Goal: Communication & Community: Participate in discussion

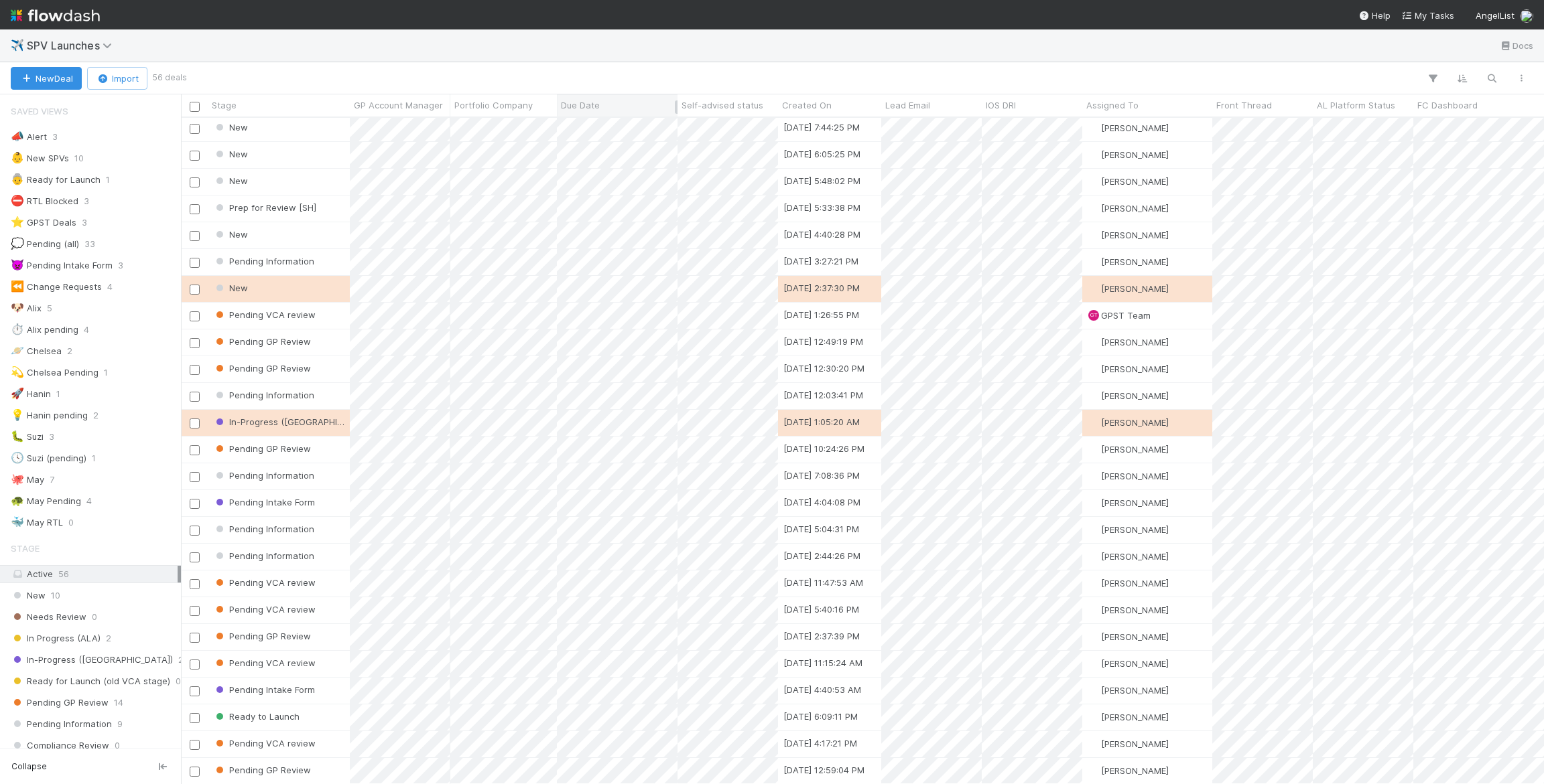
scroll to position [162, 0]
click at [1490, 75] on icon "button" at bounding box center [1492, 78] width 14 height 12
click at [58, 632] on div at bounding box center [772, 392] width 1544 height 784
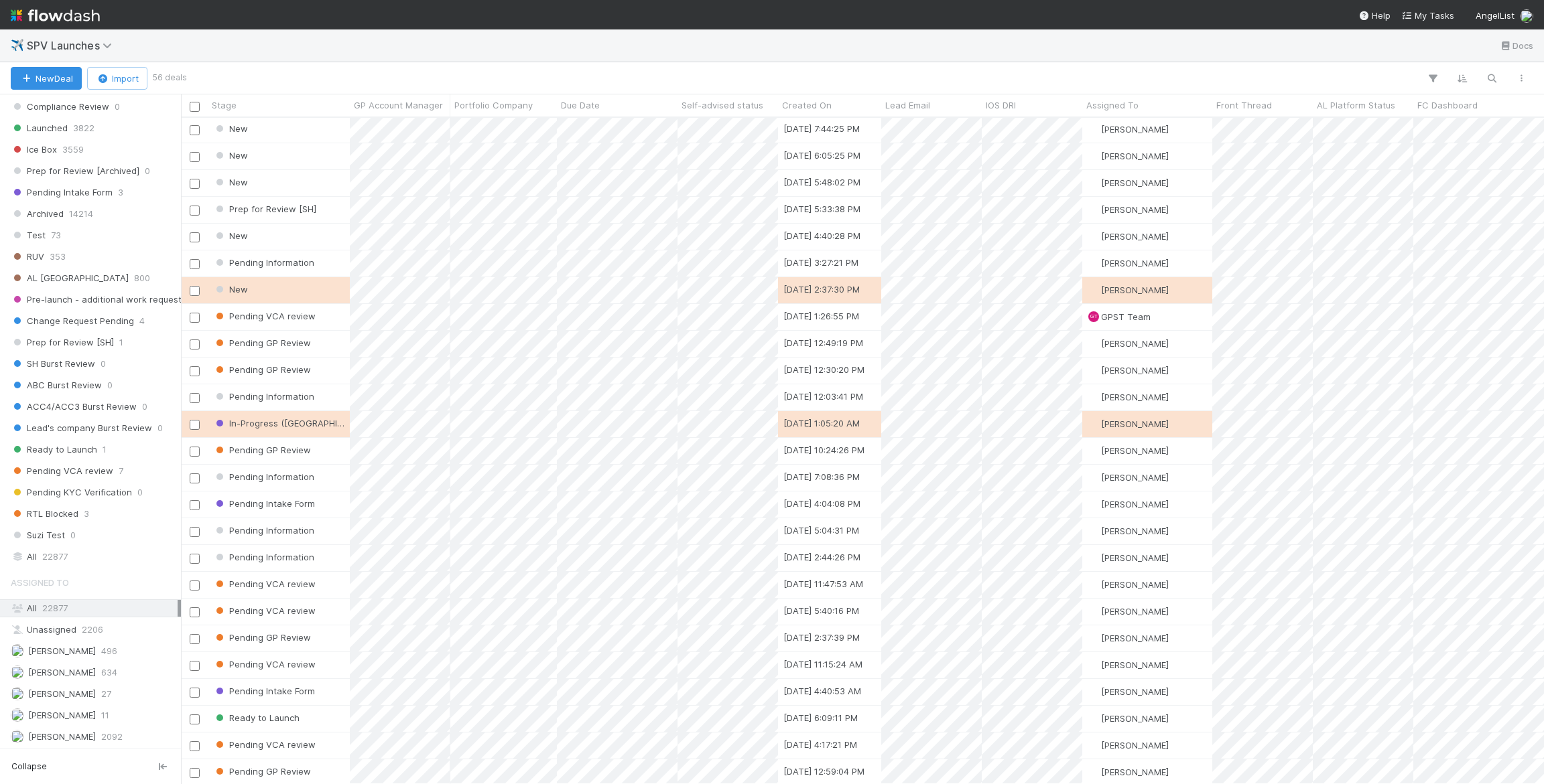
scroll to position [641, 0]
click at [87, 546] on div "All 22877" at bounding box center [94, 555] width 167 height 17
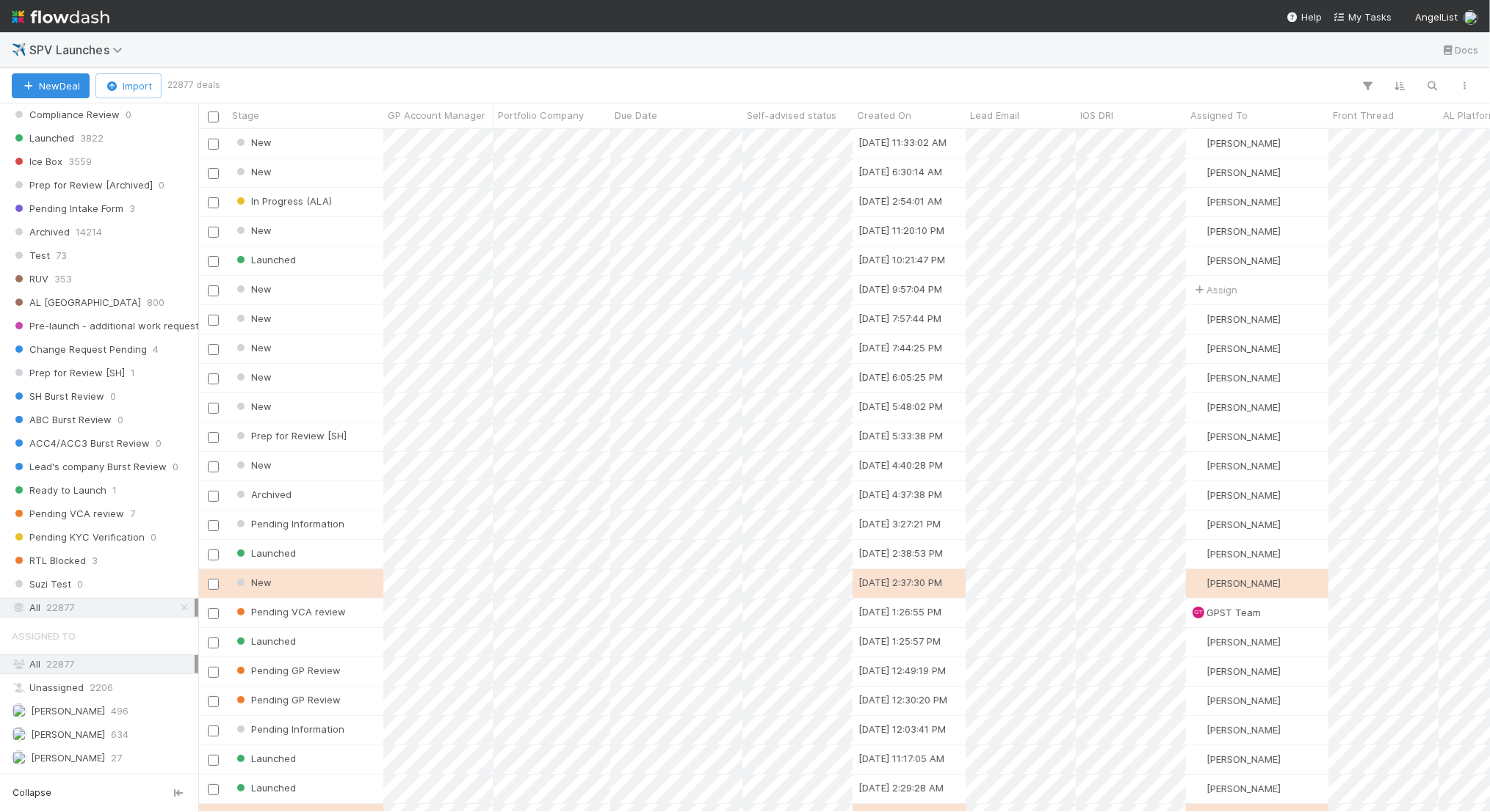
scroll to position [683, 1291]
click at [1428, 79] on icon "button" at bounding box center [1433, 86] width 15 height 13
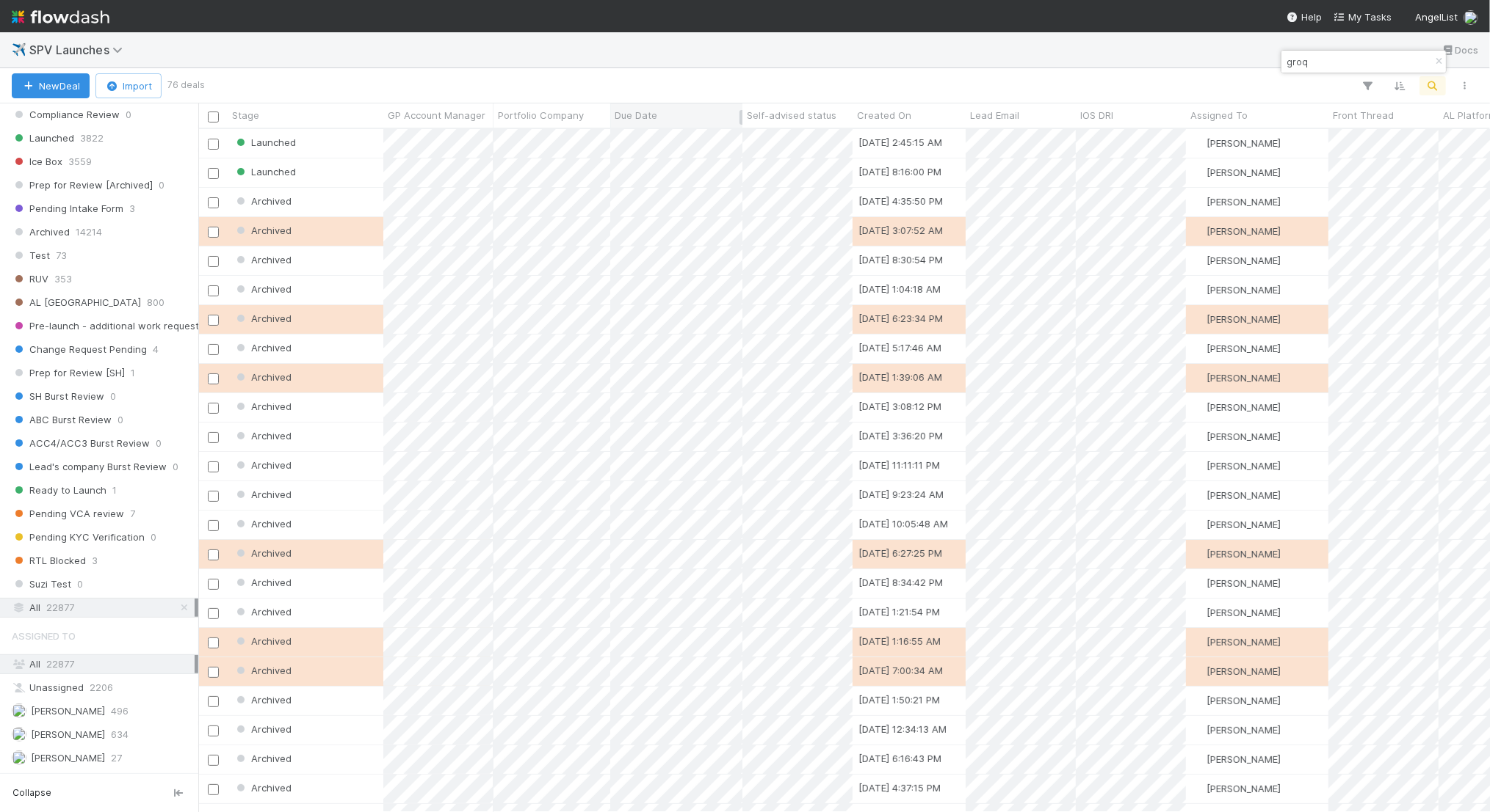
type input "groq"
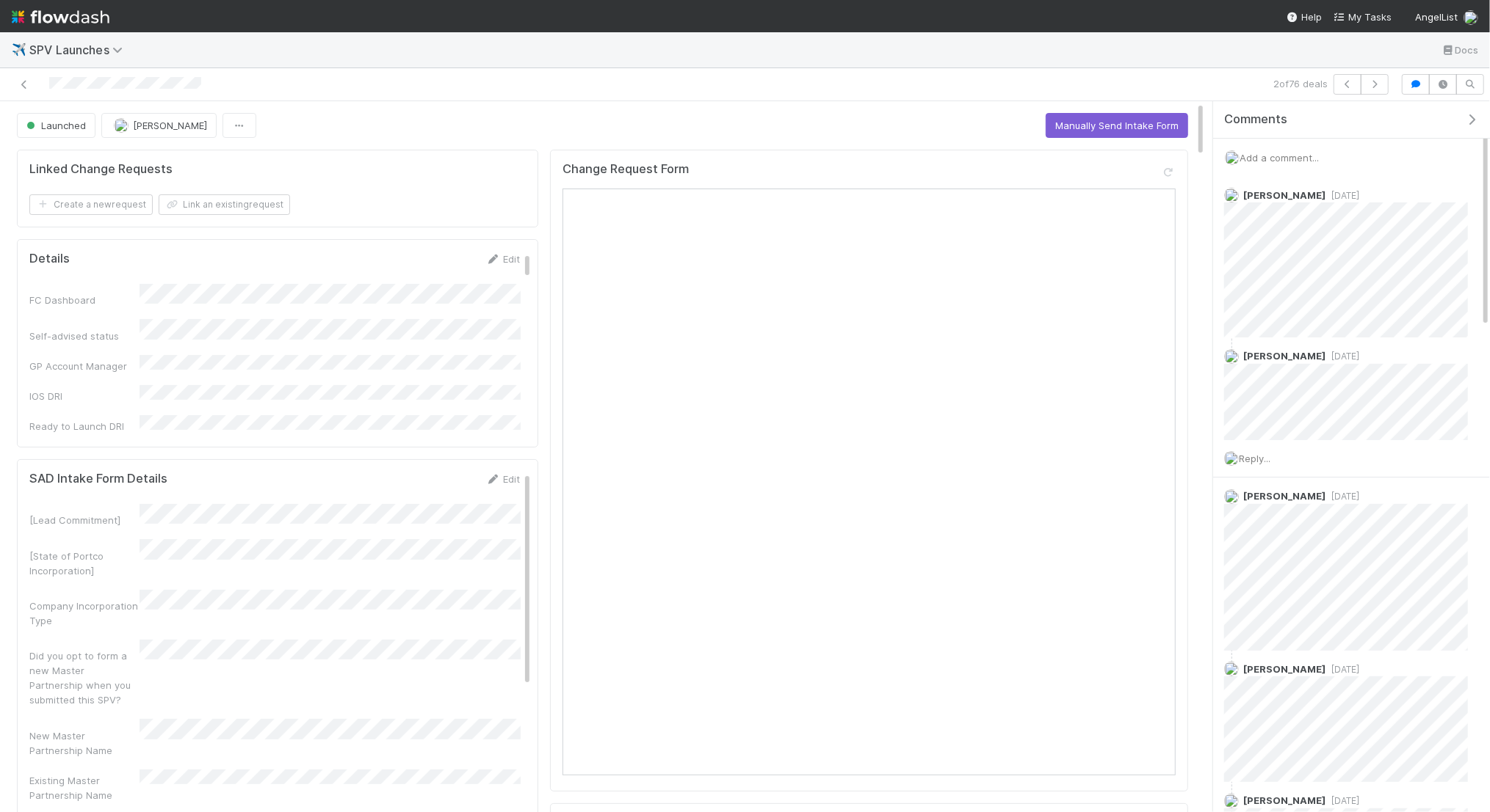
click at [1293, 153] on span "Add a comment..." at bounding box center [1279, 157] width 79 height 11
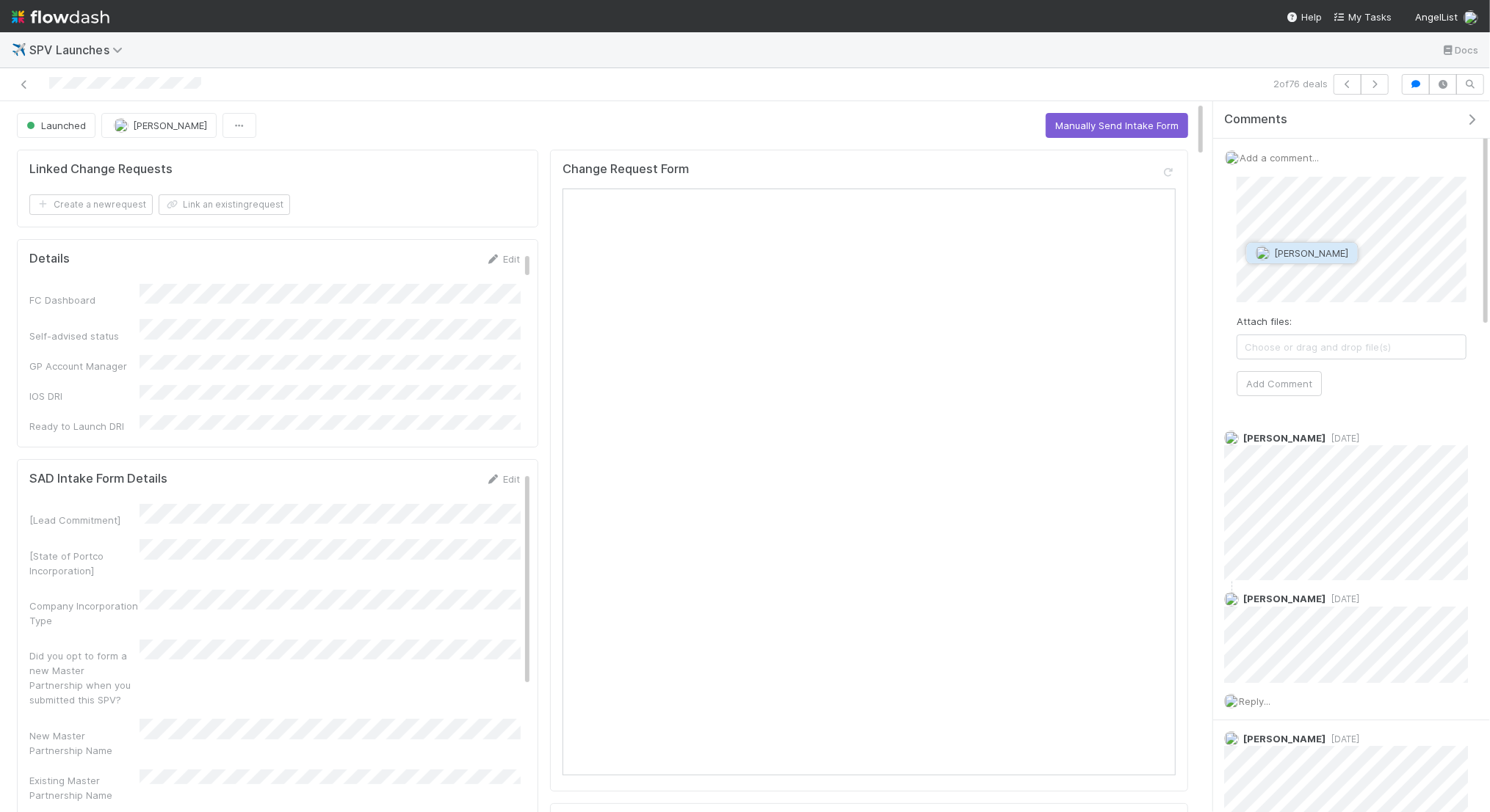
click at [1265, 255] on img "button" at bounding box center [1263, 253] width 15 height 15
click at [1366, 322] on div "Attach files: Choose or drag and drop file(s)" at bounding box center [1352, 337] width 230 height 45
click at [1295, 380] on button "Add Comment" at bounding box center [1279, 384] width 85 height 25
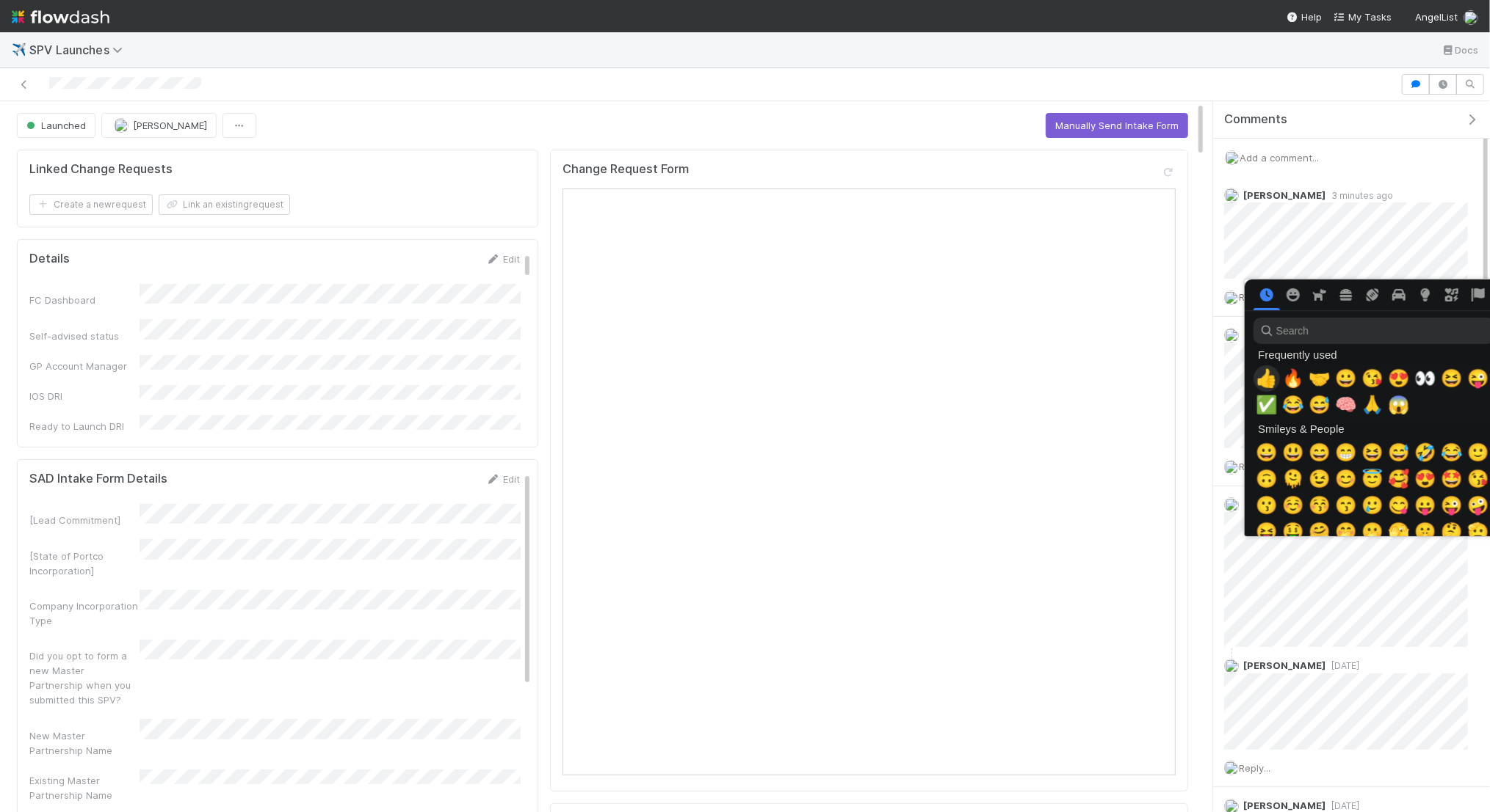
click at [1272, 381] on span "👍" at bounding box center [1266, 379] width 22 height 21
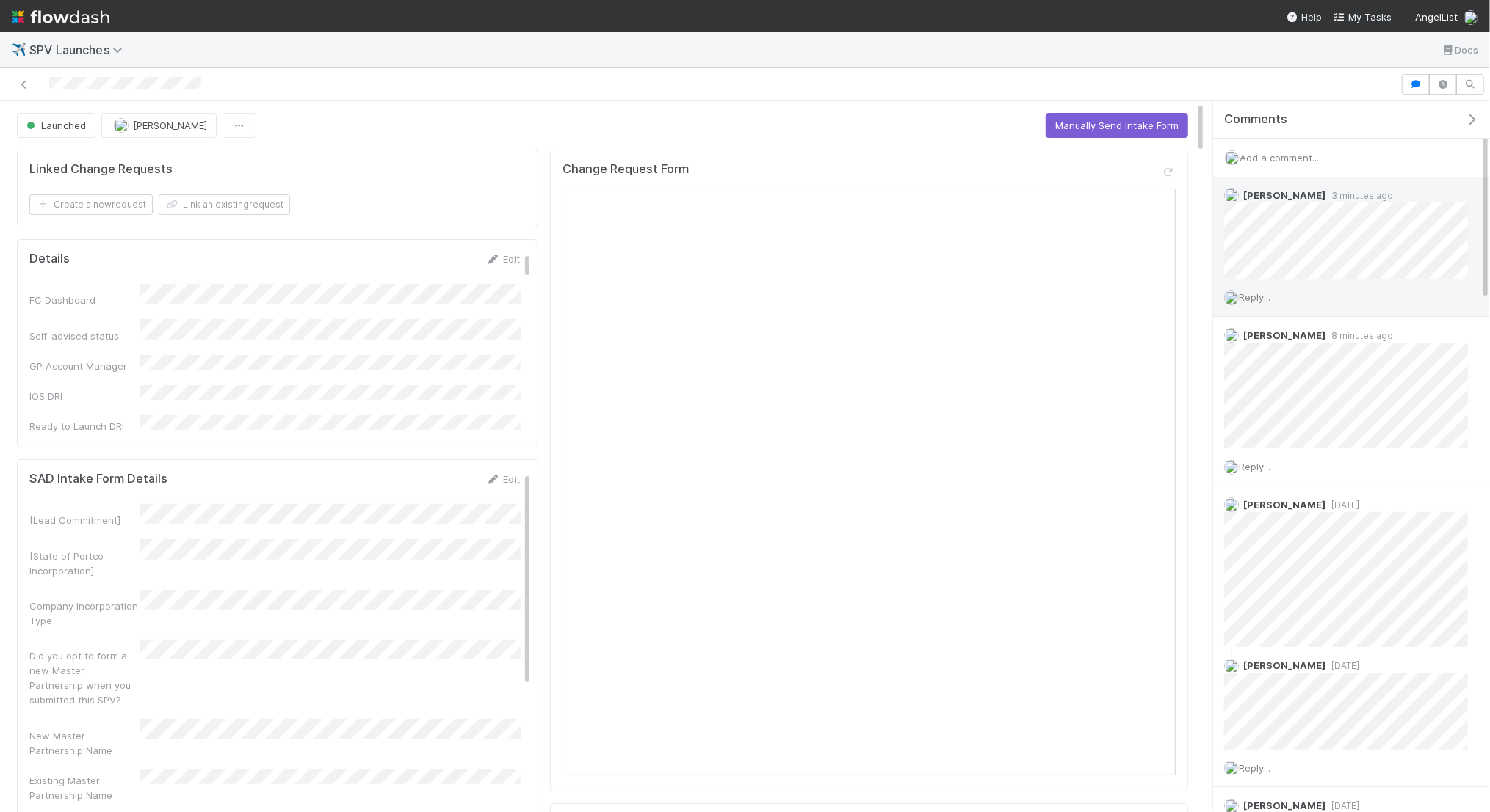
click at [1260, 297] on span "Reply..." at bounding box center [1255, 297] width 32 height 11
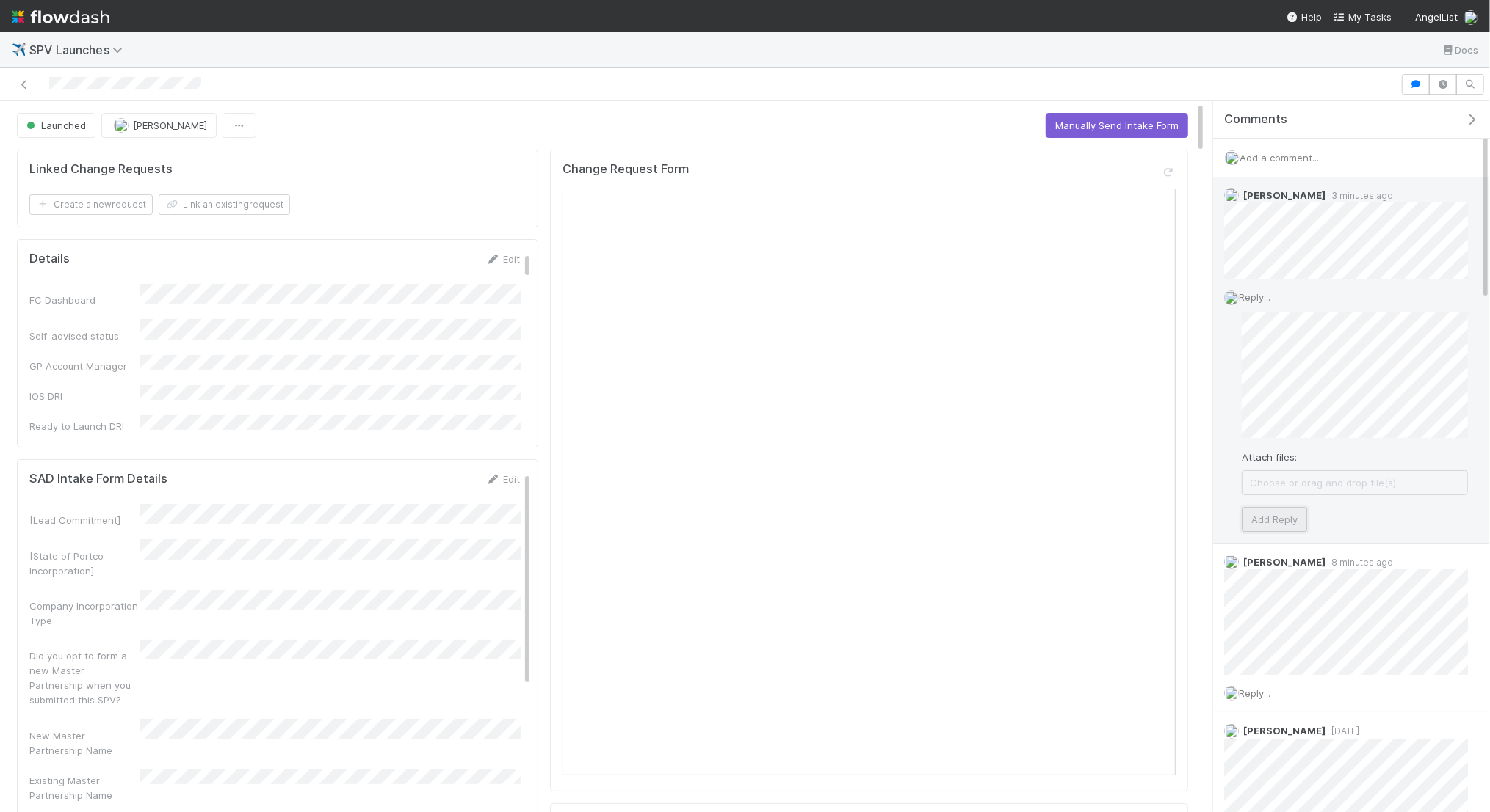
click at [1301, 519] on button "Add Reply" at bounding box center [1274, 519] width 65 height 25
